Goal: Task Accomplishment & Management: Use online tool/utility

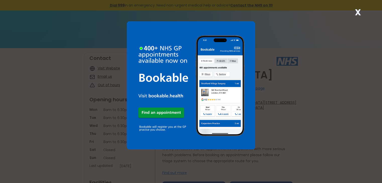
click at [357, 13] on strong "X" at bounding box center [358, 12] width 6 height 12
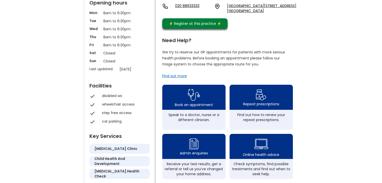
scroll to position [127, 0]
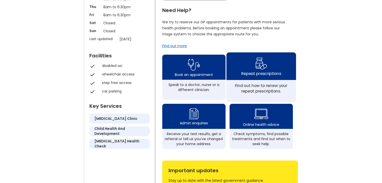
click at [270, 80] on div "Repeat prescriptions" at bounding box center [261, 66] width 70 height 28
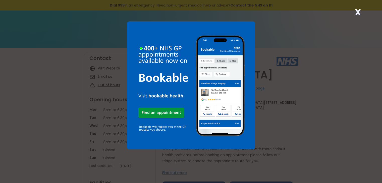
click at [357, 10] on strong "X" at bounding box center [358, 12] width 6 height 12
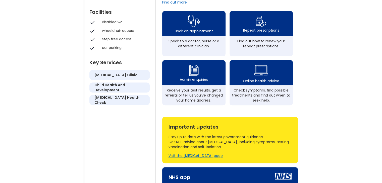
scroll to position [174, 0]
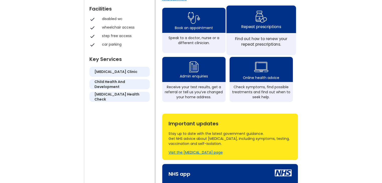
click at [258, 29] on div "Repeat prescriptions" at bounding box center [261, 27] width 40 height 6
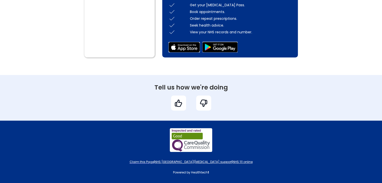
scroll to position [384, 0]
click at [203, 104] on img at bounding box center [203, 103] width 9 height 9
click at [203, 101] on img at bounding box center [203, 103] width 9 height 9
